Goal: Contribute content: Add original content to the website for others to see

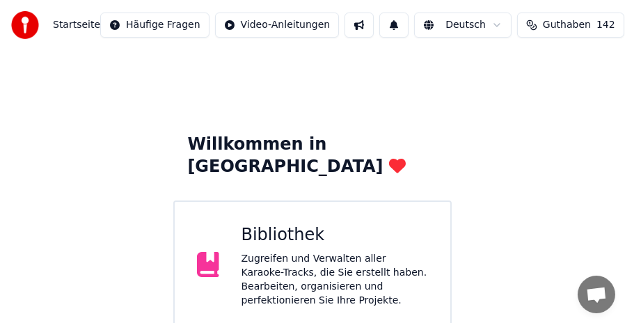
click at [298, 252] on div "Zugreifen und Verwalten aller Karaoke-Tracks, die Sie erstellt haben. Bearbeite…" at bounding box center [335, 280] width 187 height 56
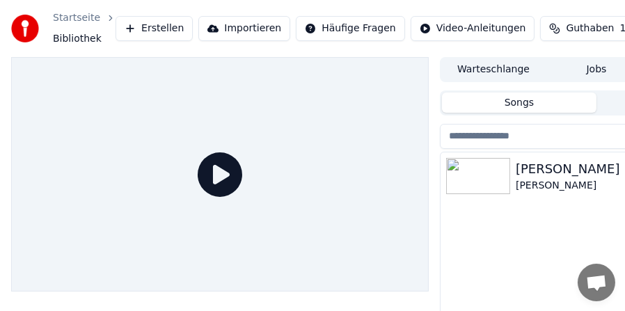
click at [545, 171] on div "[PERSON_NAME]" at bounding box center [624, 169] width 217 height 20
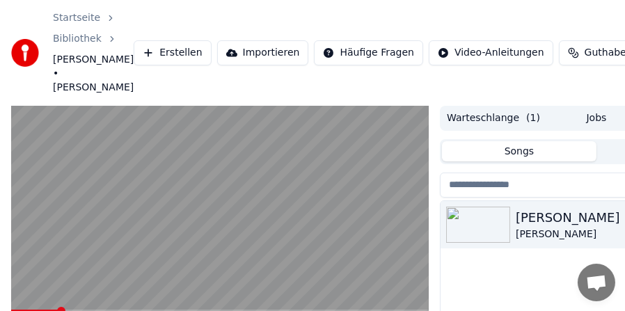
click at [59, 310] on span at bounding box center [220, 311] width 418 height 3
click at [212, 220] on video at bounding box center [220, 223] width 418 height 235
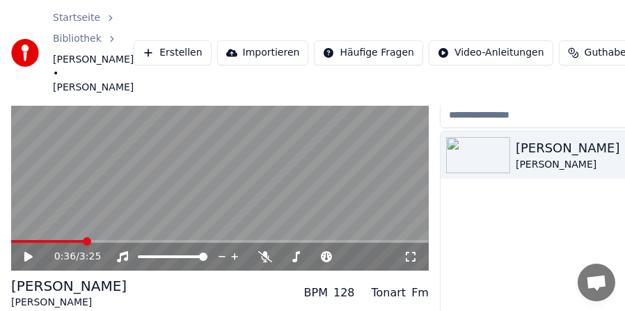
scroll to position [138, 0]
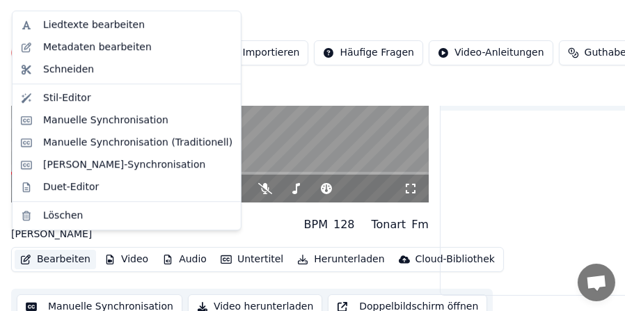
click at [62, 250] on button "Bearbeiten" at bounding box center [55, 260] width 81 height 20
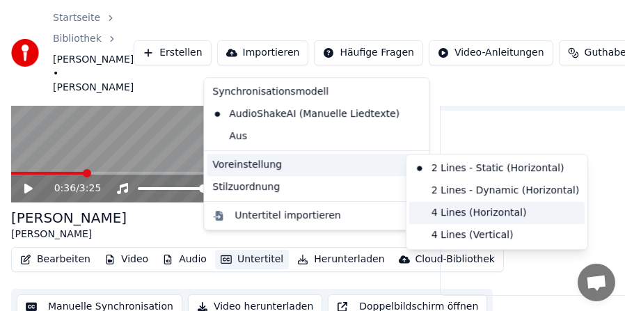
click at [418, 215] on div "4 Lines (Horizontal)" at bounding box center [498, 213] width 176 height 22
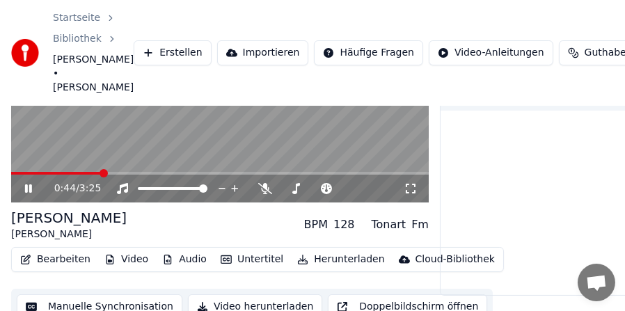
click at [254, 250] on button "Untertitel" at bounding box center [252, 260] width 74 height 20
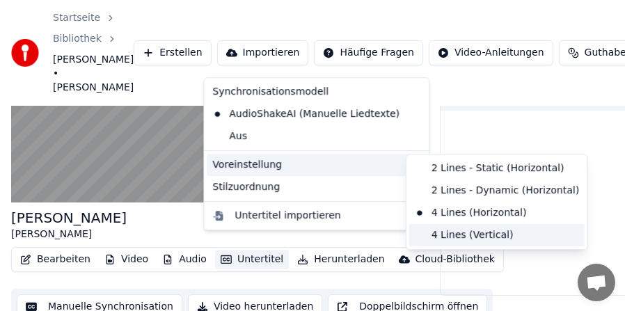
click at [428, 233] on div "4 Lines (Vertical)" at bounding box center [498, 235] width 176 height 22
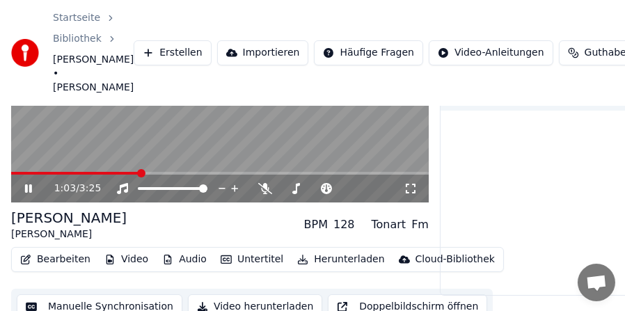
click at [251, 250] on button "Untertitel" at bounding box center [252, 260] width 74 height 20
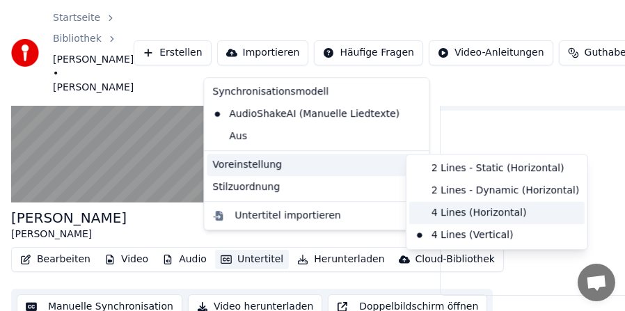
click at [423, 212] on div "4 Lines (Horizontal)" at bounding box center [498, 213] width 176 height 22
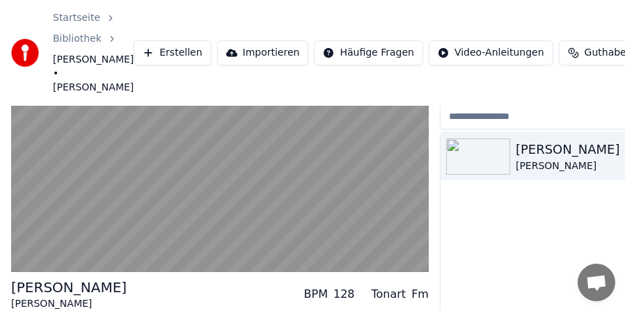
scroll to position [0, 0]
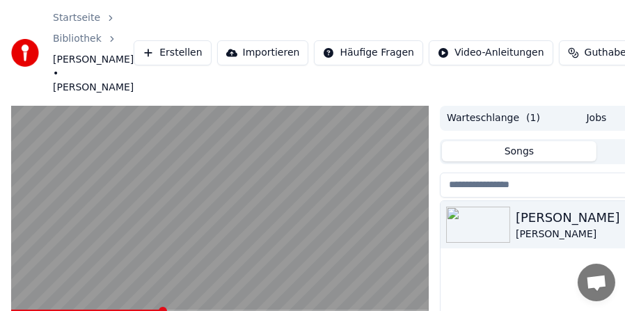
click at [139, 310] on span at bounding box center [86, 311] width 150 height 3
click at [123, 310] on span at bounding box center [76, 311] width 130 height 3
click at [104, 310] on span at bounding box center [68, 311] width 114 height 3
click at [88, 295] on video at bounding box center [220, 223] width 418 height 235
click at [89, 310] on span at bounding box center [50, 311] width 79 height 3
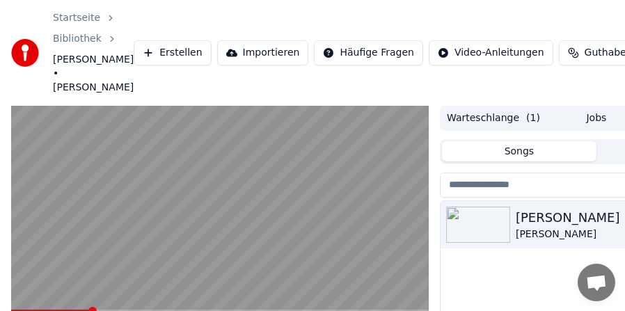
click at [186, 275] on video at bounding box center [220, 223] width 418 height 235
click at [65, 310] on span at bounding box center [38, 311] width 55 height 3
click at [61, 310] on span at bounding box center [42, 311] width 63 height 3
click at [182, 254] on video at bounding box center [220, 223] width 418 height 235
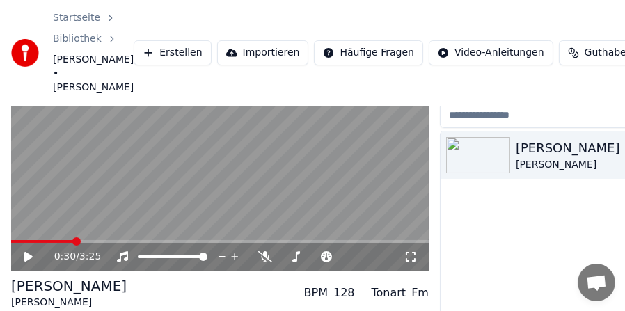
scroll to position [138, 0]
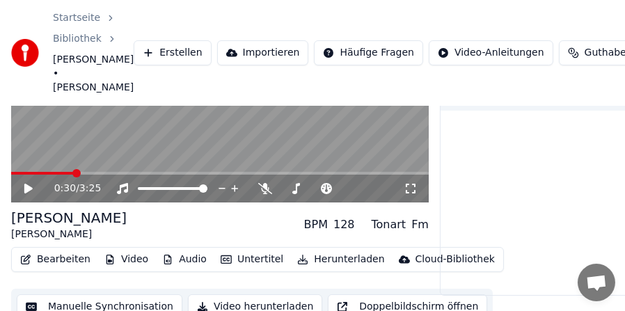
click at [254, 250] on button "Untertitel" at bounding box center [252, 260] width 74 height 20
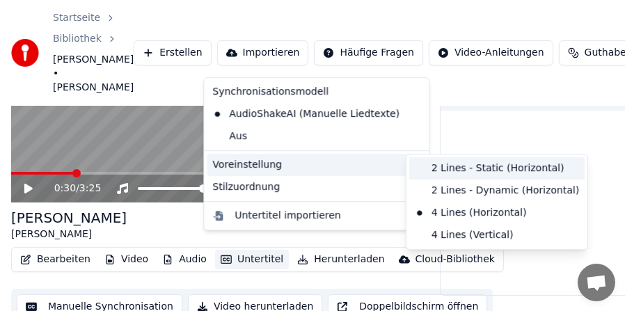
click at [421, 168] on div "2 Lines - Static (Horizontal)" at bounding box center [498, 168] width 176 height 22
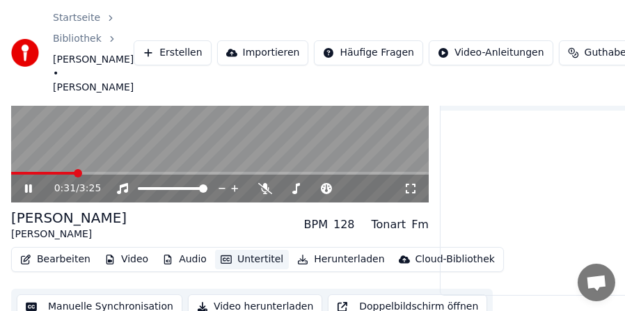
scroll to position [68, 0]
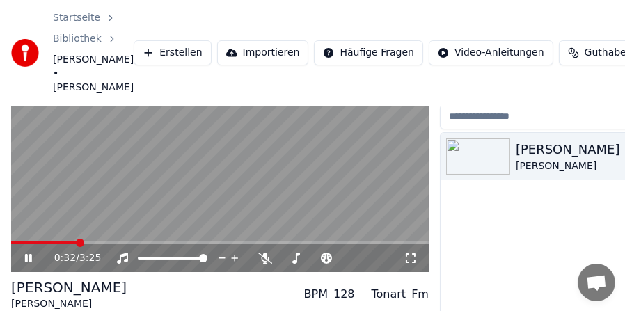
click at [202, 201] on video at bounding box center [220, 155] width 418 height 235
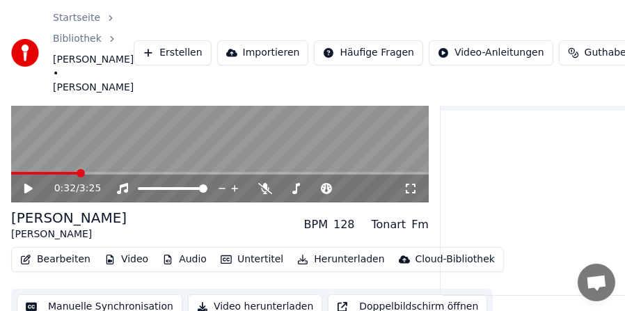
click at [246, 250] on button "Untertitel" at bounding box center [252, 260] width 74 height 20
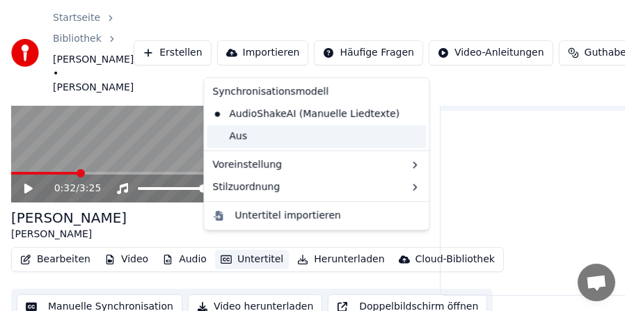
click at [285, 132] on div "Aus" at bounding box center [316, 136] width 219 height 22
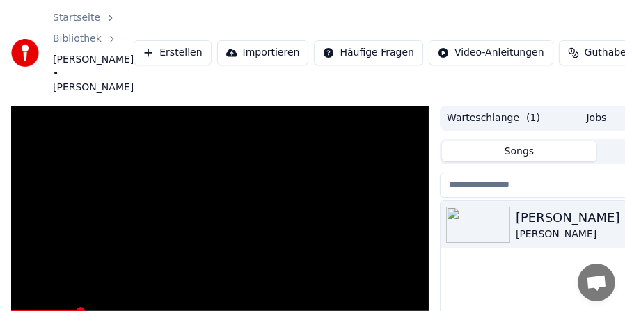
scroll to position [70, 0]
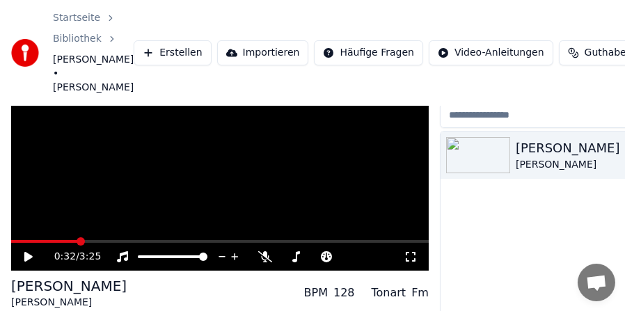
click at [187, 183] on video at bounding box center [220, 153] width 418 height 235
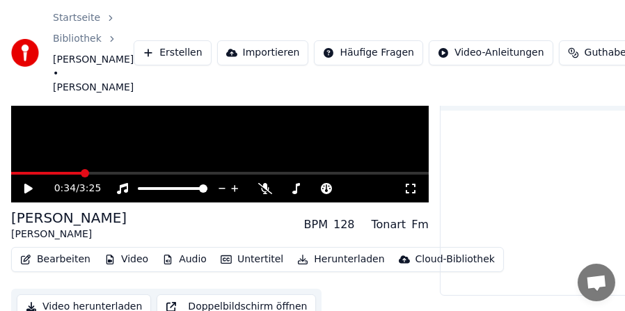
click at [235, 250] on button "Untertitel" at bounding box center [252, 260] width 74 height 20
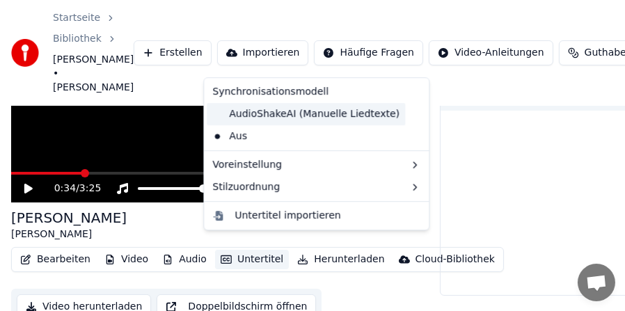
click at [261, 115] on div "AudioShakeAI (Manuelle Liedtexte)" at bounding box center [306, 114] width 198 height 22
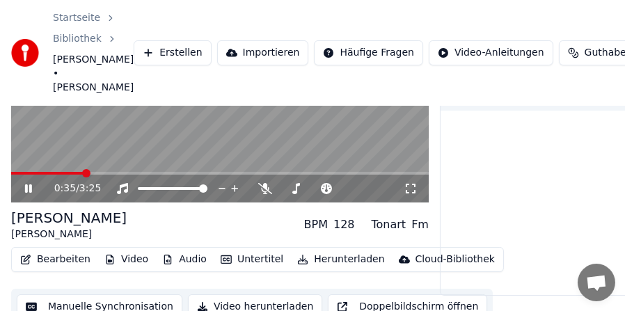
click at [258, 118] on video at bounding box center [220, 85] width 418 height 235
click at [233, 250] on button "Untertitel" at bounding box center [252, 260] width 74 height 20
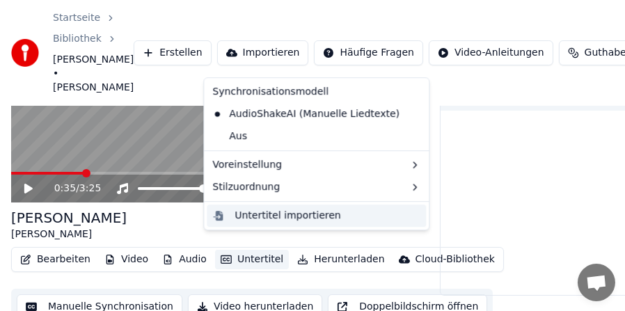
click at [270, 212] on div "Untertitel importieren" at bounding box center [288, 216] width 106 height 14
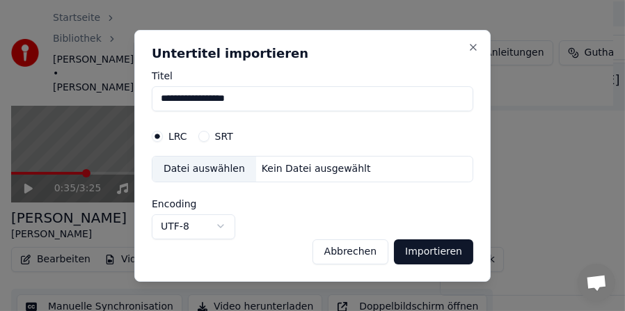
scroll to position [126, 0]
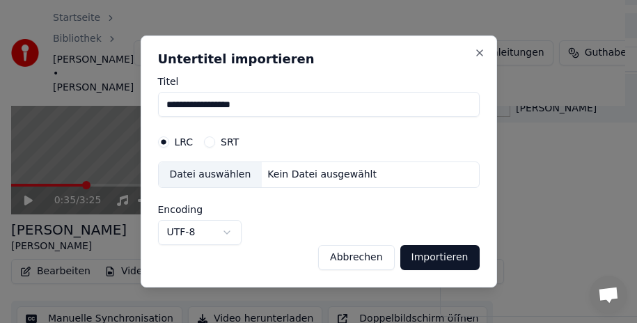
click at [225, 197] on body "**********" at bounding box center [312, 35] width 625 height 323
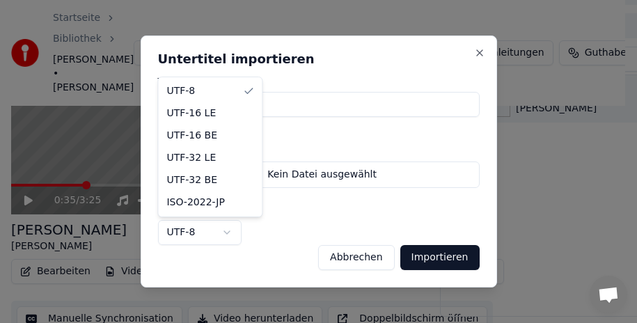
click at [281, 197] on body "**********" at bounding box center [312, 35] width 625 height 323
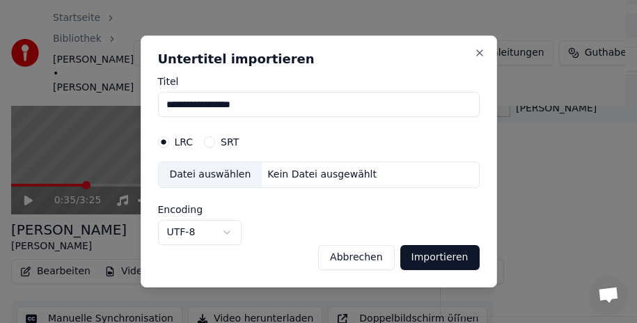
click at [231, 176] on div "Datei auswählen" at bounding box center [211, 174] width 104 height 25
click at [369, 256] on button "Abbrechen" at bounding box center [356, 257] width 76 height 25
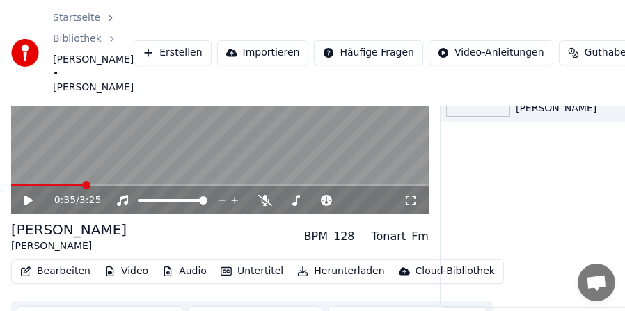
scroll to position [138, 0]
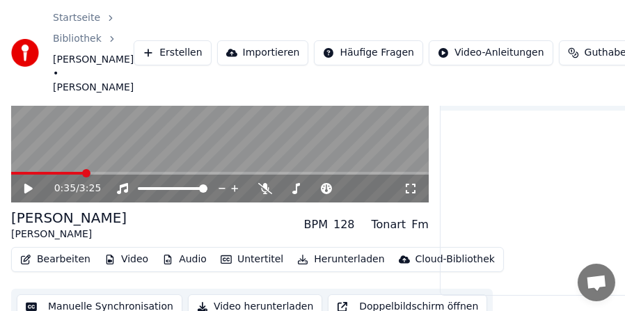
click at [178, 250] on button "Audio" at bounding box center [185, 260] width 56 height 20
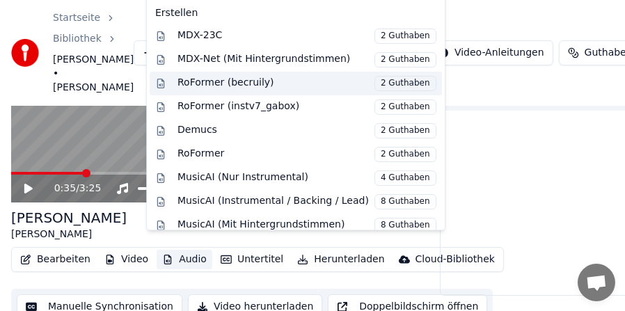
scroll to position [140, 0]
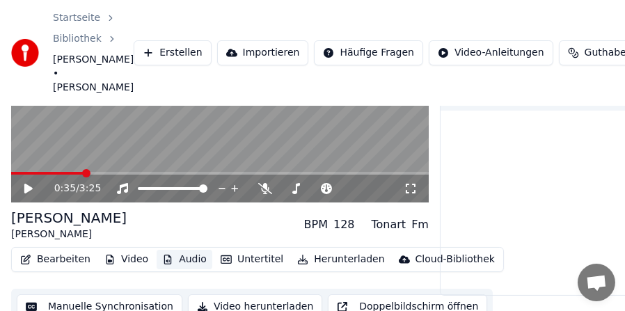
click at [169, 250] on button "Audio" at bounding box center [185, 260] width 56 height 20
click at [56, 250] on button "Bearbeiten" at bounding box center [55, 260] width 81 height 20
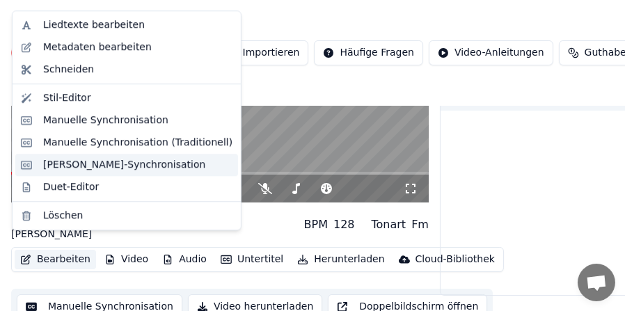
click at [61, 164] on div "[PERSON_NAME]-Synchronisation" at bounding box center [124, 165] width 162 height 14
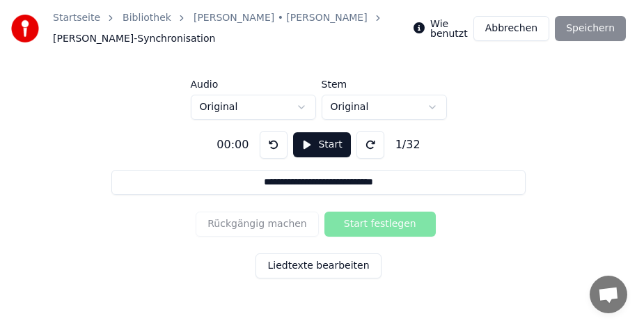
click at [408, 187] on input "**********" at bounding box center [318, 182] width 415 height 25
click at [361, 141] on button at bounding box center [371, 145] width 28 height 28
click at [260, 145] on button at bounding box center [274, 145] width 28 height 28
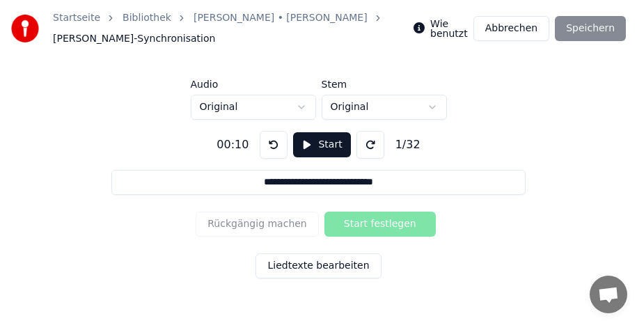
click at [266, 141] on button at bounding box center [274, 145] width 28 height 28
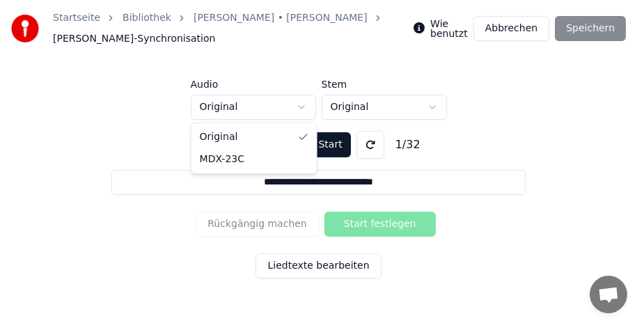
click at [300, 108] on html "**********" at bounding box center [318, 147] width 637 height 295
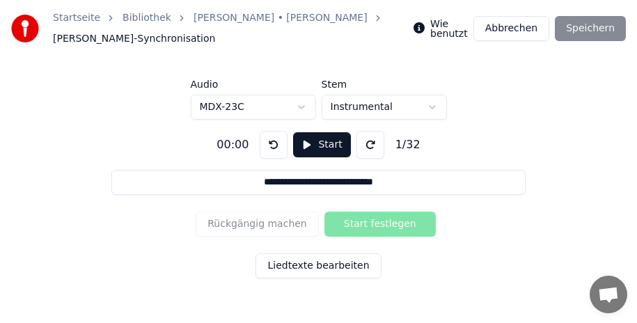
click at [432, 105] on html "**********" at bounding box center [318, 147] width 637 height 295
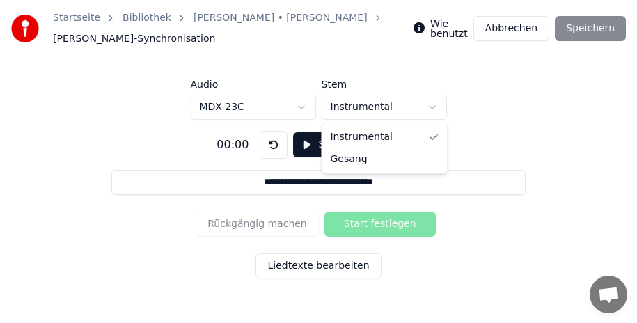
click at [432, 105] on html "**********" at bounding box center [318, 147] width 637 height 295
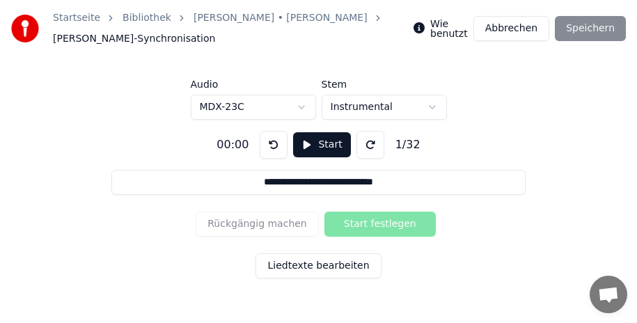
click at [302, 106] on html "**********" at bounding box center [318, 147] width 637 height 295
click at [305, 265] on button "Liedtexte bearbeiten" at bounding box center [318, 266] width 125 height 25
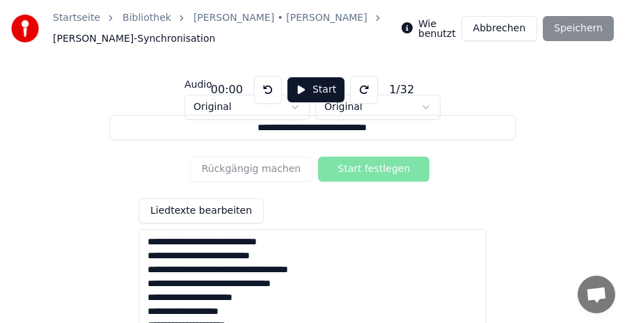
click at [295, 86] on button "Start" at bounding box center [316, 89] width 57 height 25
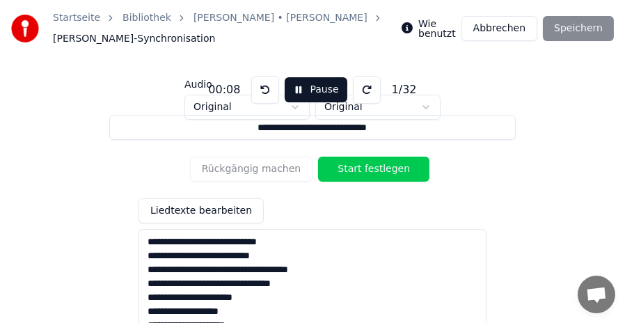
click at [295, 86] on button "Pause" at bounding box center [316, 89] width 62 height 25
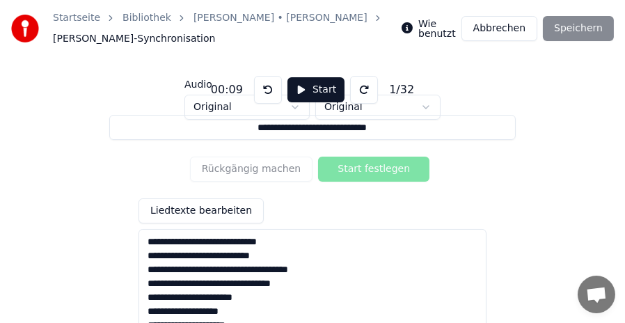
click at [501, 26] on button "Abbrechen" at bounding box center [500, 28] width 76 height 25
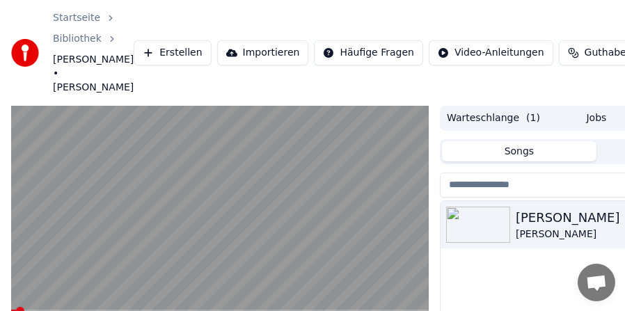
scroll to position [70, 0]
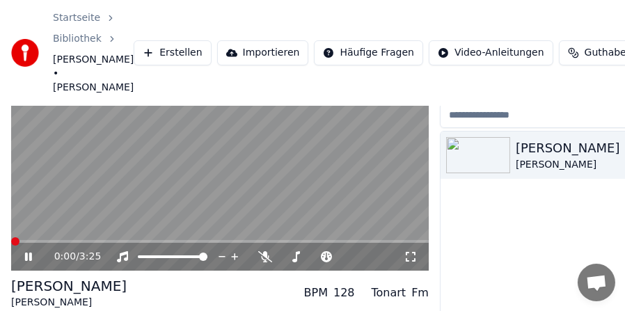
click at [11, 237] on span at bounding box center [15, 241] width 8 height 8
click at [68, 240] on span at bounding box center [220, 241] width 418 height 3
click at [68, 191] on video at bounding box center [220, 153] width 418 height 235
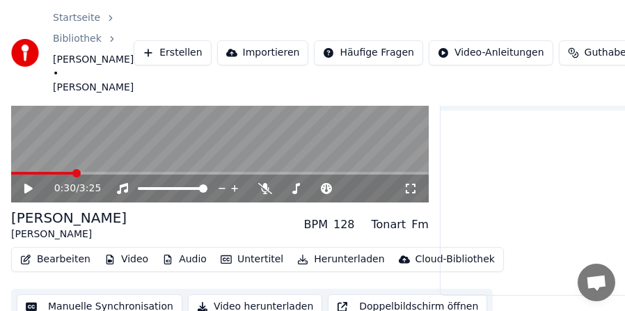
click at [92, 295] on button "Manuelle Synchronisation" at bounding box center [100, 307] width 166 height 25
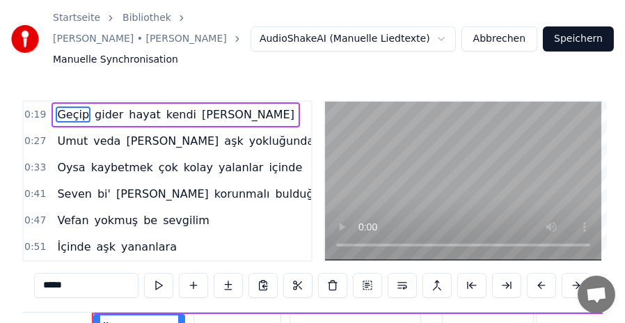
click at [449, 38] on html "Startseite Bibliothek [PERSON_NAME] • [PERSON_NAME] Manuelle Synchronisation Au…" at bounding box center [312, 237] width 625 height 475
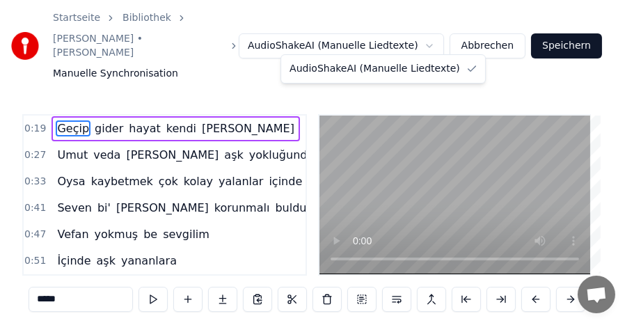
click at [449, 38] on html "Startseite Bibliothek [PERSON_NAME] • [PERSON_NAME] Manuelle Synchronisation Au…" at bounding box center [312, 244] width 625 height 489
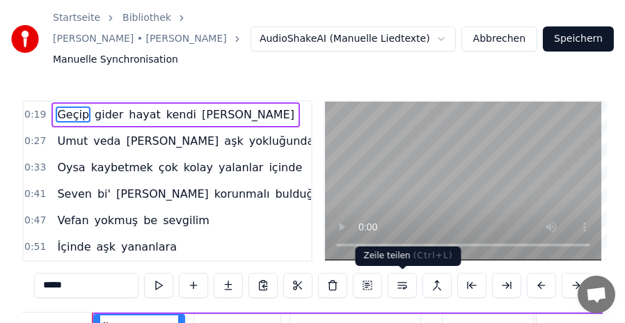
click at [400, 285] on button at bounding box center [402, 285] width 29 height 25
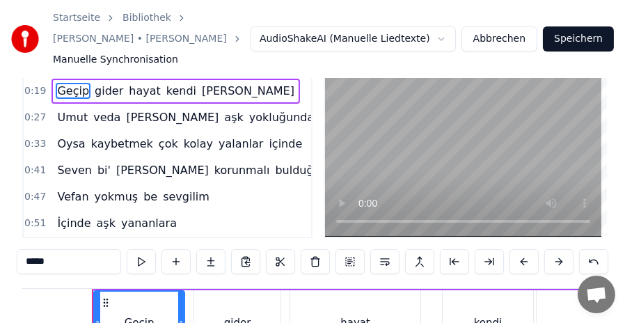
scroll to position [93, 0]
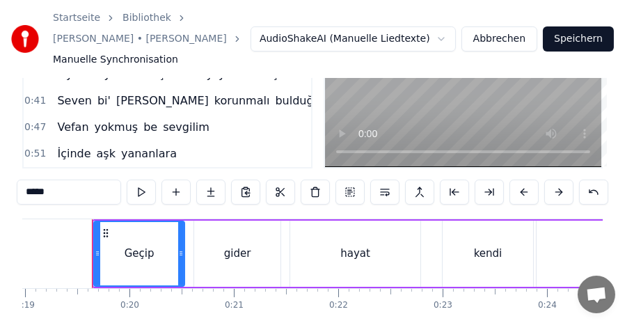
click at [240, 253] on div "gider" at bounding box center [237, 254] width 27 height 16
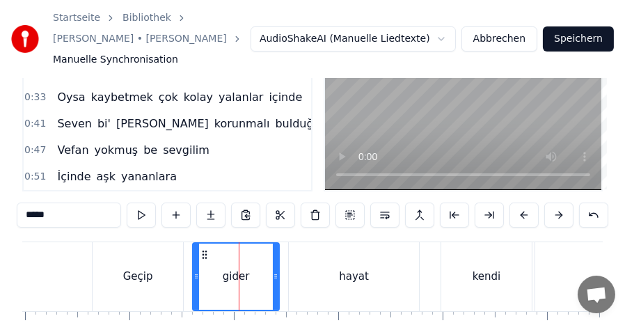
scroll to position [71, 0]
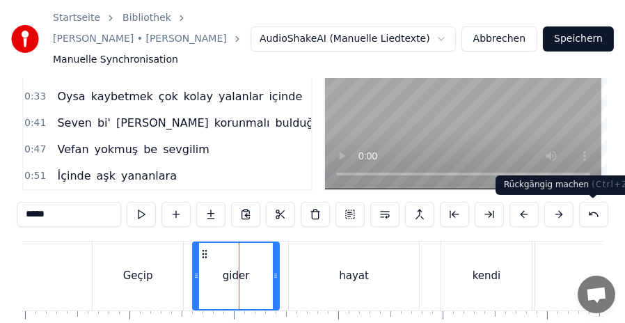
click at [599, 219] on button at bounding box center [593, 214] width 29 height 25
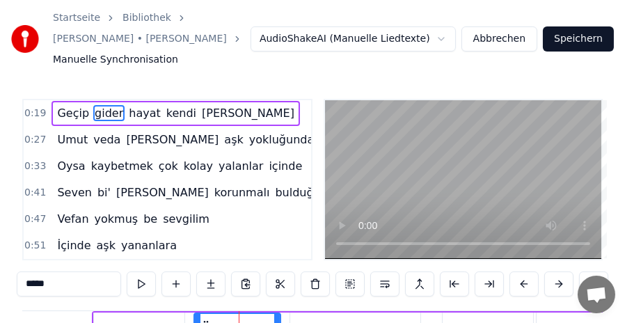
scroll to position [0, 0]
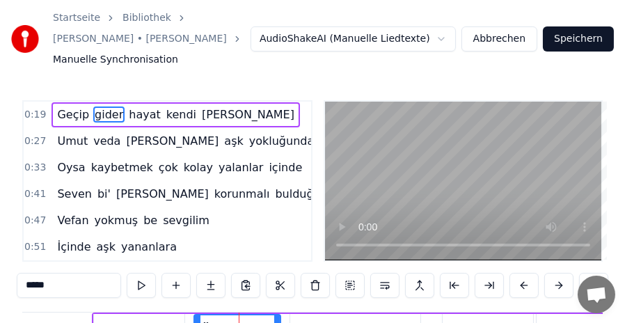
click at [390, 171] on video at bounding box center [463, 181] width 276 height 159
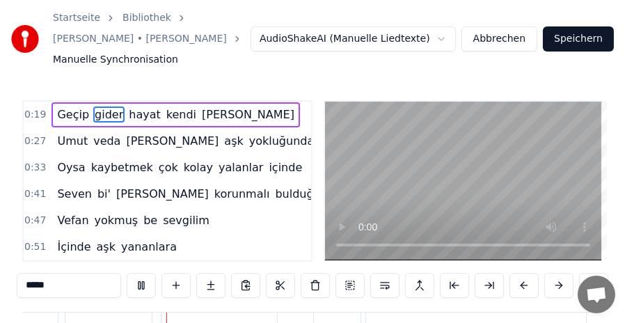
scroll to position [0, 2894]
click at [165, 111] on span "kendi" at bounding box center [181, 115] width 33 height 16
type input "*****"
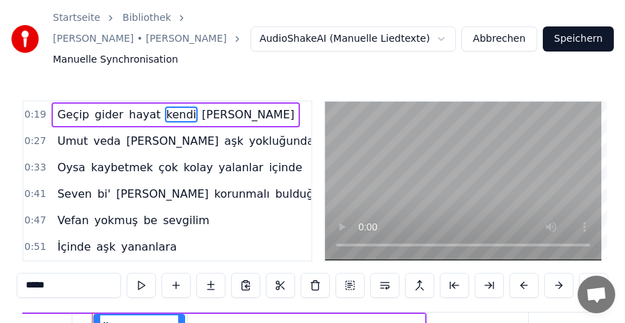
scroll to position [0, 2331]
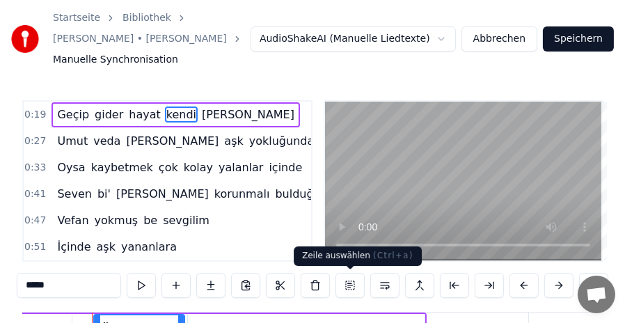
click at [353, 286] on button at bounding box center [350, 285] width 29 height 25
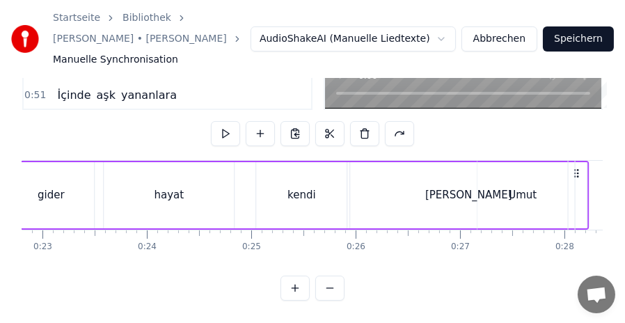
scroll to position [0, 2436]
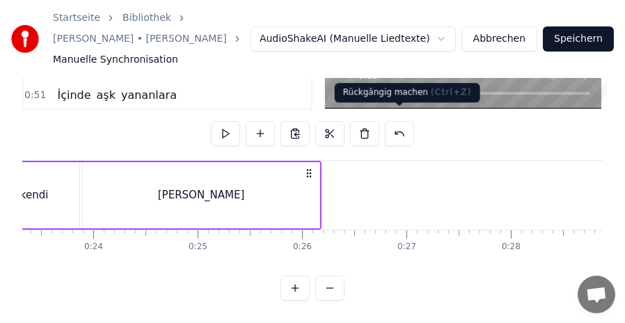
click at [400, 121] on button at bounding box center [399, 133] width 29 height 25
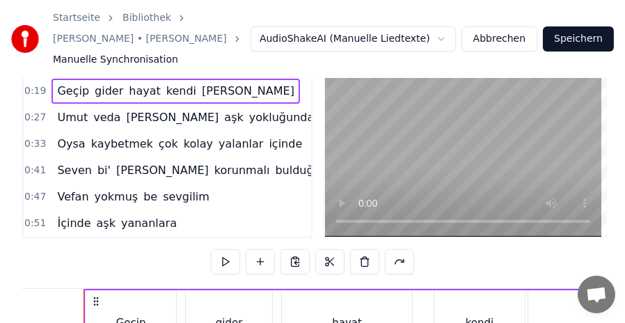
scroll to position [0, 0]
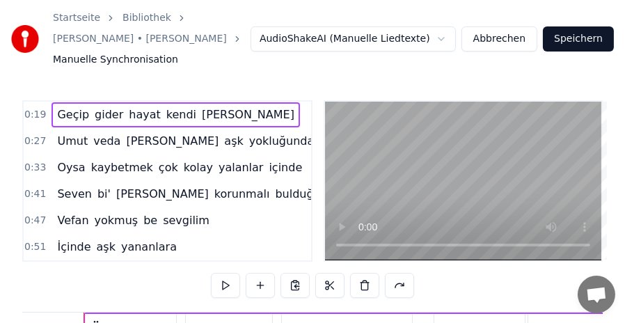
click at [165, 112] on span "kendi" at bounding box center [181, 115] width 33 height 16
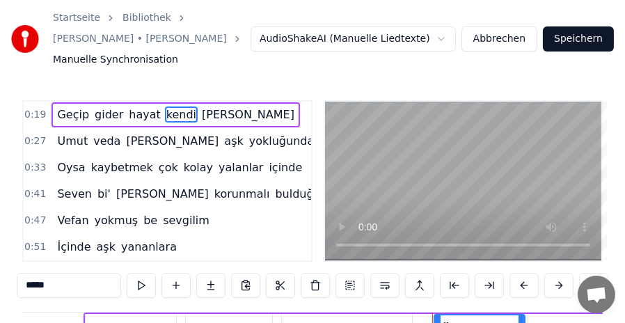
drag, startPoint x: 199, startPoint y: 109, endPoint x: 191, endPoint y: 113, distance: 9.3
click at [201, 113] on span "[PERSON_NAME]" at bounding box center [248, 115] width 95 height 16
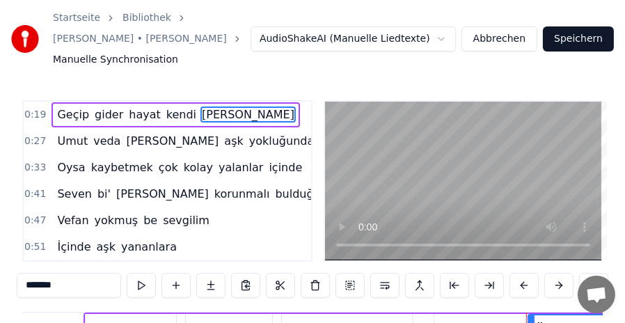
click at [165, 113] on span "kendi" at bounding box center [181, 115] width 33 height 16
type input "*****"
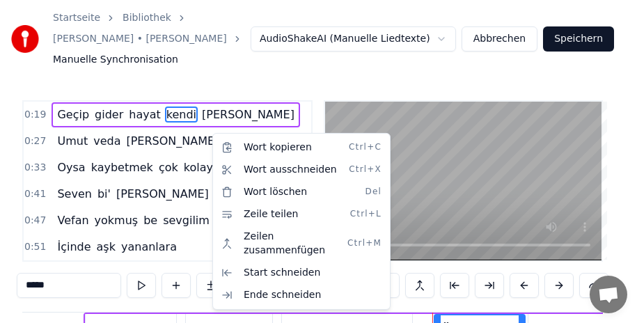
click at [125, 62] on span "Manuelle Synchronisation" at bounding box center [115, 60] width 125 height 14
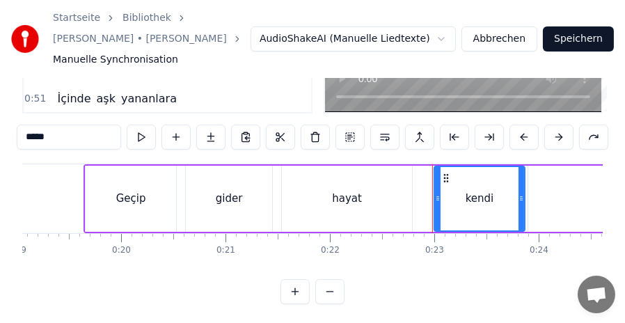
scroll to position [163, 0]
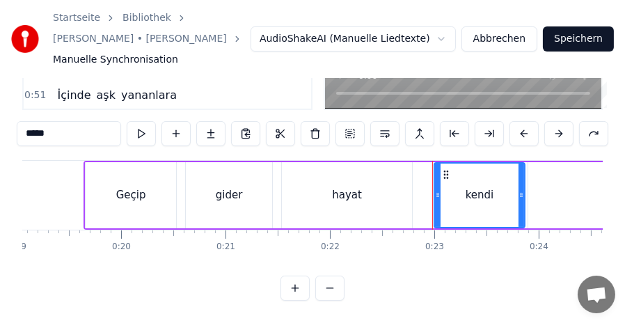
click at [513, 38] on button "Abbrechen" at bounding box center [500, 38] width 76 height 25
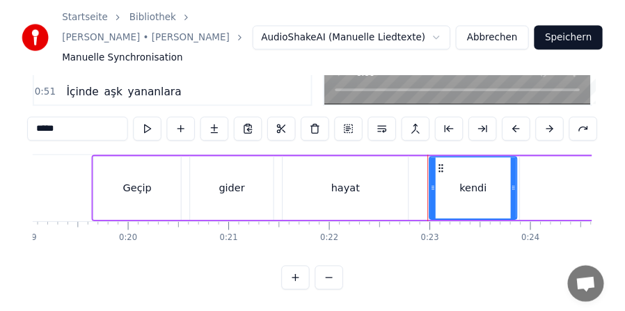
scroll to position [138, 0]
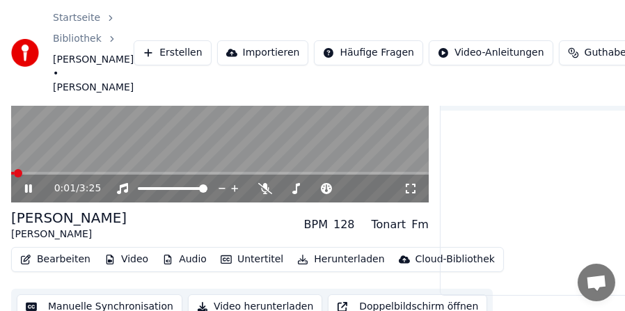
click at [103, 118] on video at bounding box center [220, 85] width 418 height 235
click at [70, 250] on button "Bearbeiten" at bounding box center [55, 260] width 81 height 20
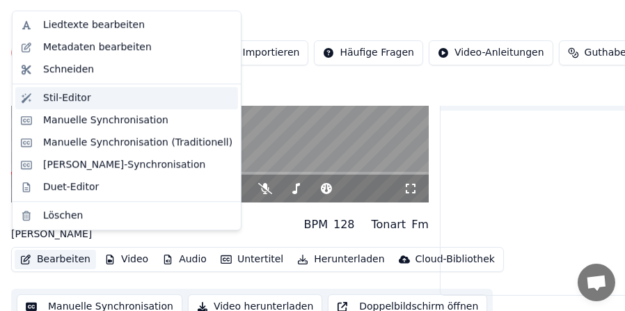
click at [61, 94] on div "Stil-Editor" at bounding box center [67, 98] width 48 height 14
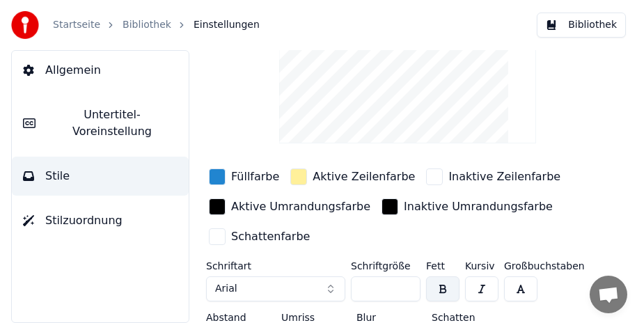
scroll to position [142, 0]
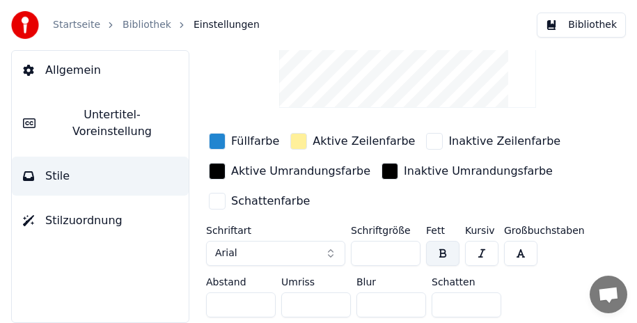
click at [66, 212] on span "Stilzuordnung" at bounding box center [83, 220] width 77 height 17
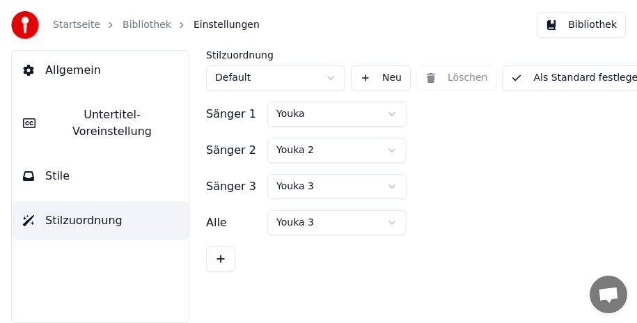
scroll to position [0, 0]
click at [83, 114] on span "Untertitel-Voreinstellung" at bounding box center [112, 123] width 131 height 33
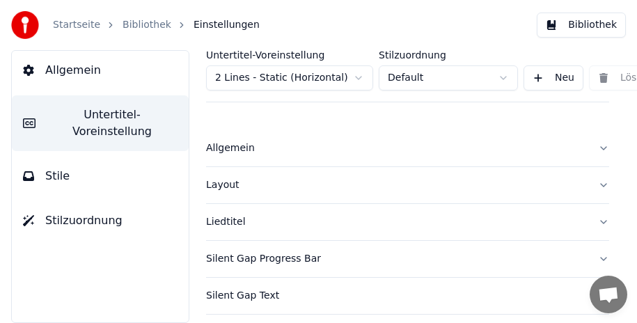
click at [89, 69] on span "Allgemein" at bounding box center [73, 70] width 56 height 17
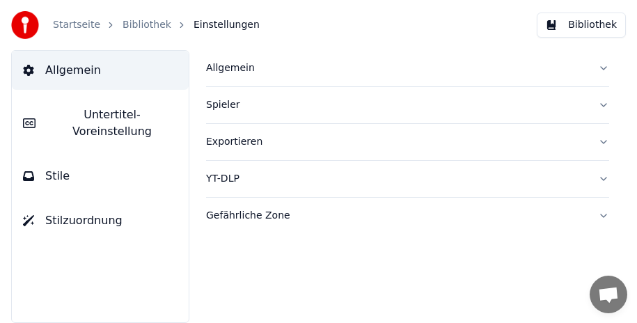
click at [584, 26] on button "Bibliothek" at bounding box center [581, 25] width 89 height 25
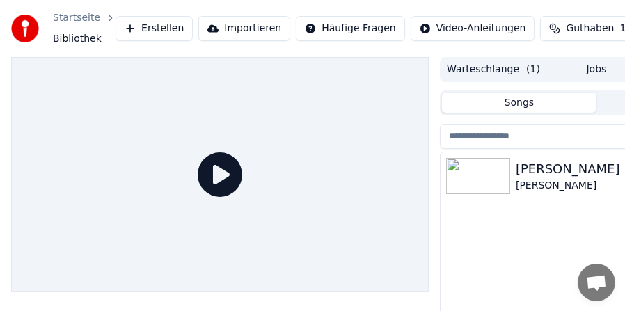
click at [460, 166] on img at bounding box center [478, 176] width 64 height 36
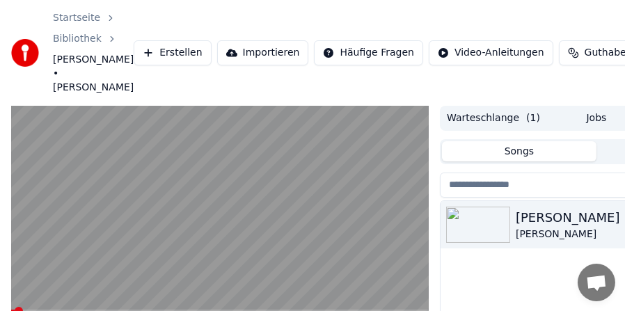
scroll to position [70, 0]
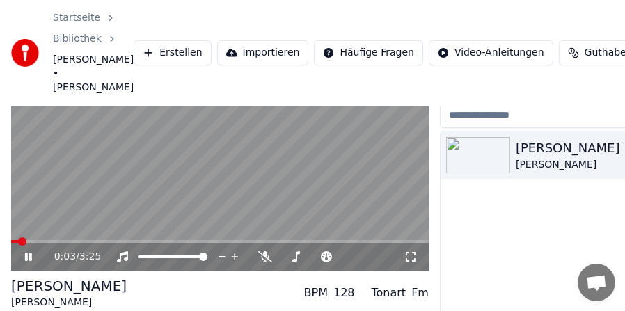
click at [58, 240] on span at bounding box center [220, 241] width 418 height 3
click at [87, 151] on video at bounding box center [220, 153] width 418 height 235
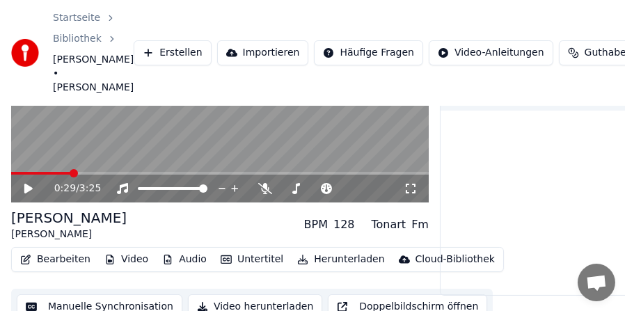
click at [65, 250] on button "Bearbeiten" at bounding box center [55, 260] width 81 height 20
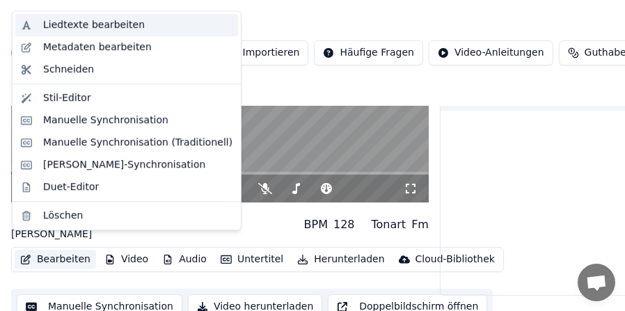
click at [63, 22] on div "Liedtexte bearbeiten" at bounding box center [94, 25] width 102 height 14
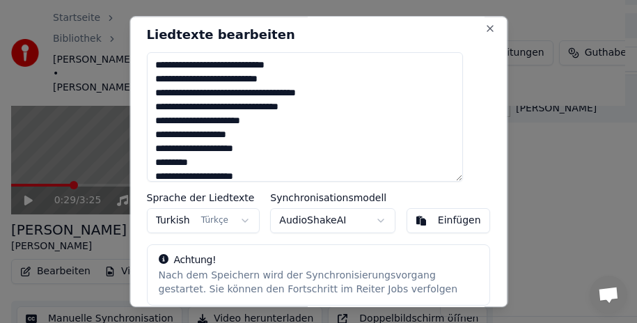
scroll to position [0, 0]
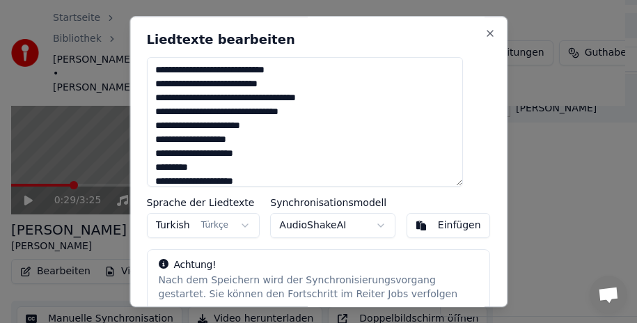
click at [353, 197] on body "Startseite Bibliothek [PERSON_NAME] • [PERSON_NAME] Erstellen Importieren Häufi…" at bounding box center [312, 35] width 625 height 323
click at [247, 71] on textarea "**********" at bounding box center [305, 122] width 316 height 130
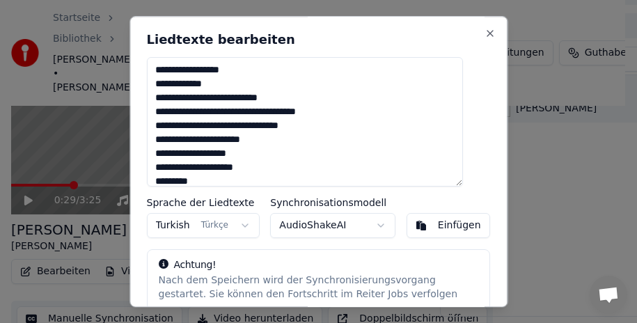
click at [239, 100] on textarea "**********" at bounding box center [305, 122] width 316 height 130
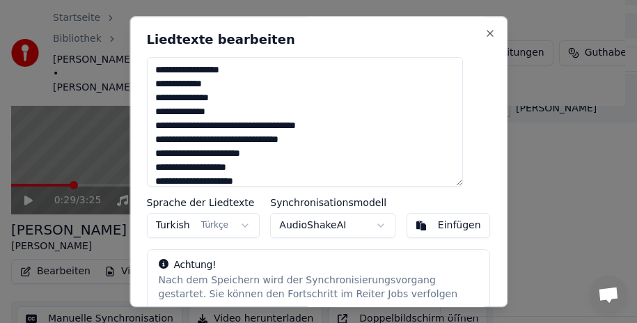
click at [283, 128] on textarea "**********" at bounding box center [305, 122] width 316 height 130
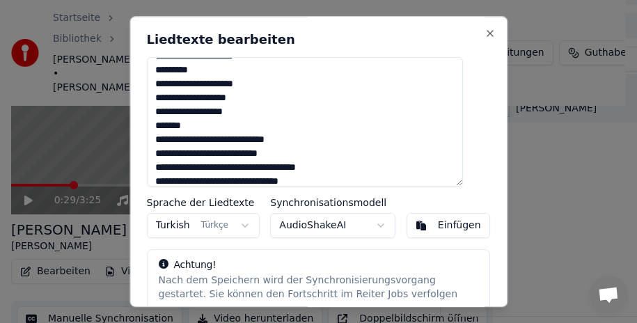
scroll to position [70, 0]
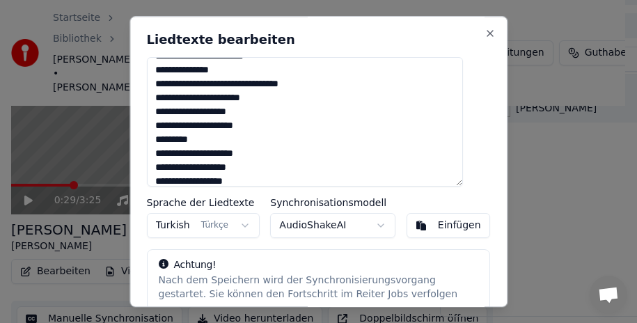
click at [228, 82] on textarea "**********" at bounding box center [305, 122] width 316 height 130
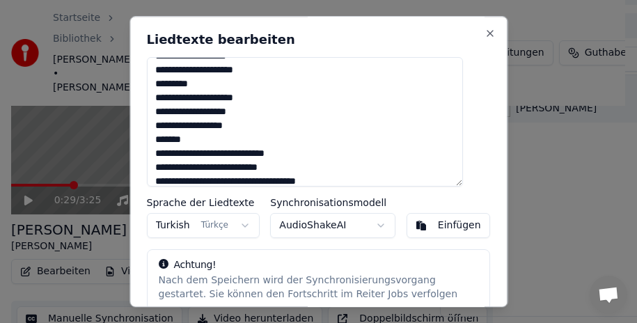
scroll to position [209, 0]
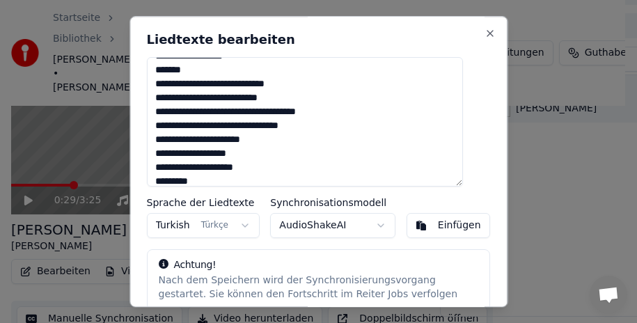
click at [247, 84] on textarea "**********" at bounding box center [305, 122] width 316 height 130
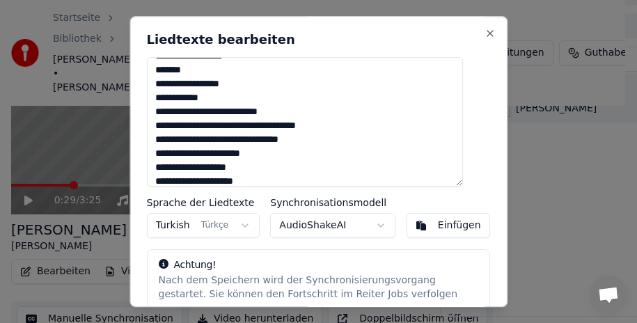
scroll to position [242, 0]
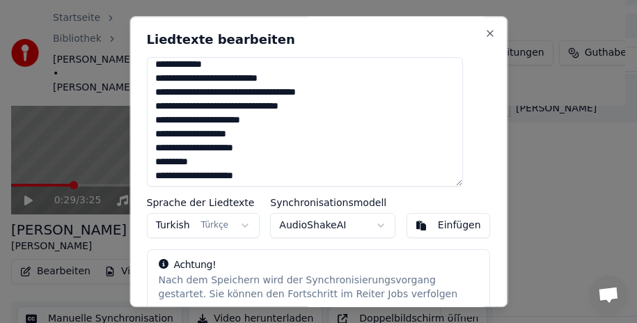
click at [237, 79] on textarea "**********" at bounding box center [305, 122] width 316 height 130
click at [240, 77] on textarea "**********" at bounding box center [305, 122] width 316 height 130
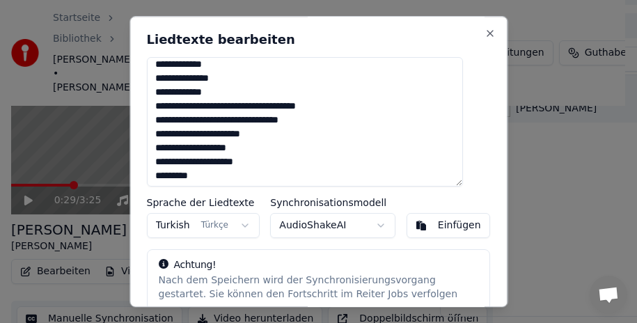
scroll to position [270, 0]
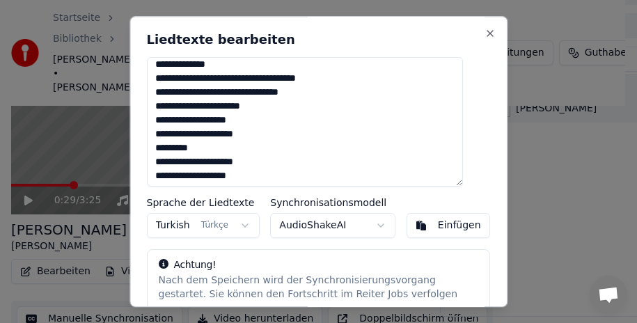
click at [283, 78] on textarea "**********" at bounding box center [305, 122] width 316 height 130
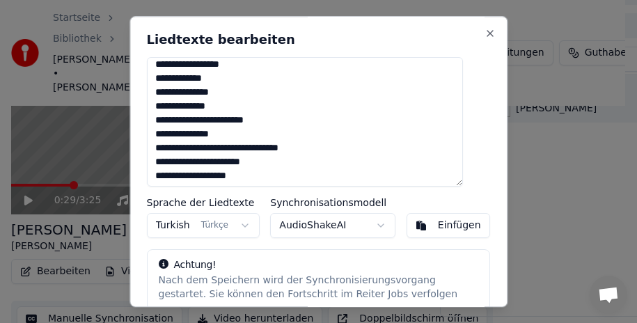
scroll to position [298, 0]
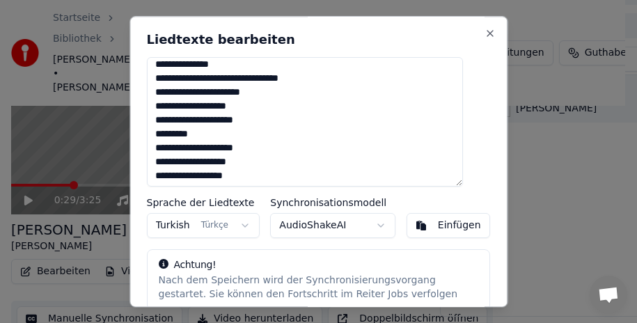
click at [230, 77] on textarea "**********" at bounding box center [305, 122] width 316 height 130
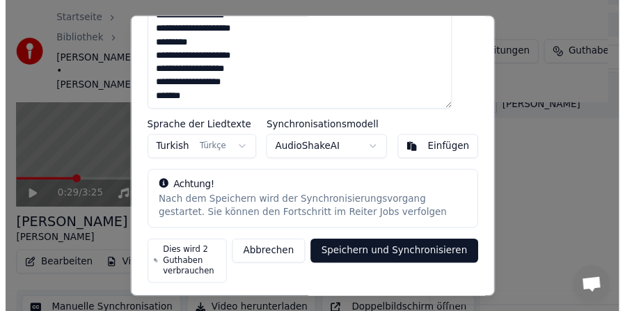
scroll to position [77, 0]
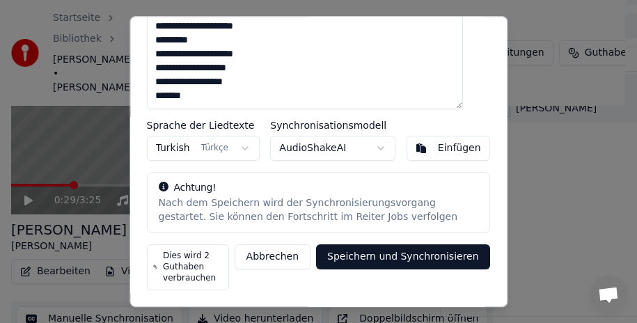
type textarea "**********"
click at [406, 256] on button "Speichern und Synchronisieren" at bounding box center [404, 256] width 174 height 25
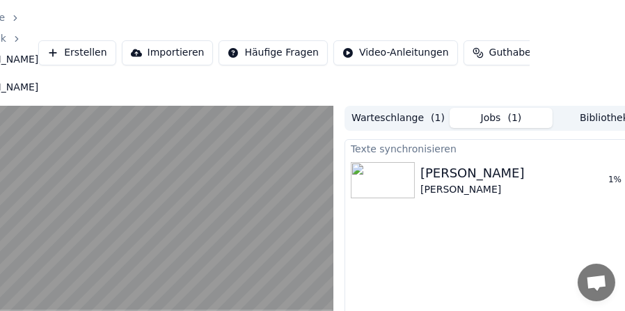
scroll to position [0, 127]
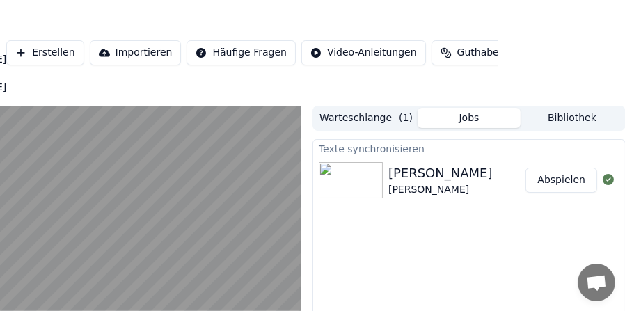
click at [195, 171] on video at bounding box center [93, 223] width 418 height 235
